Goal: Find specific page/section

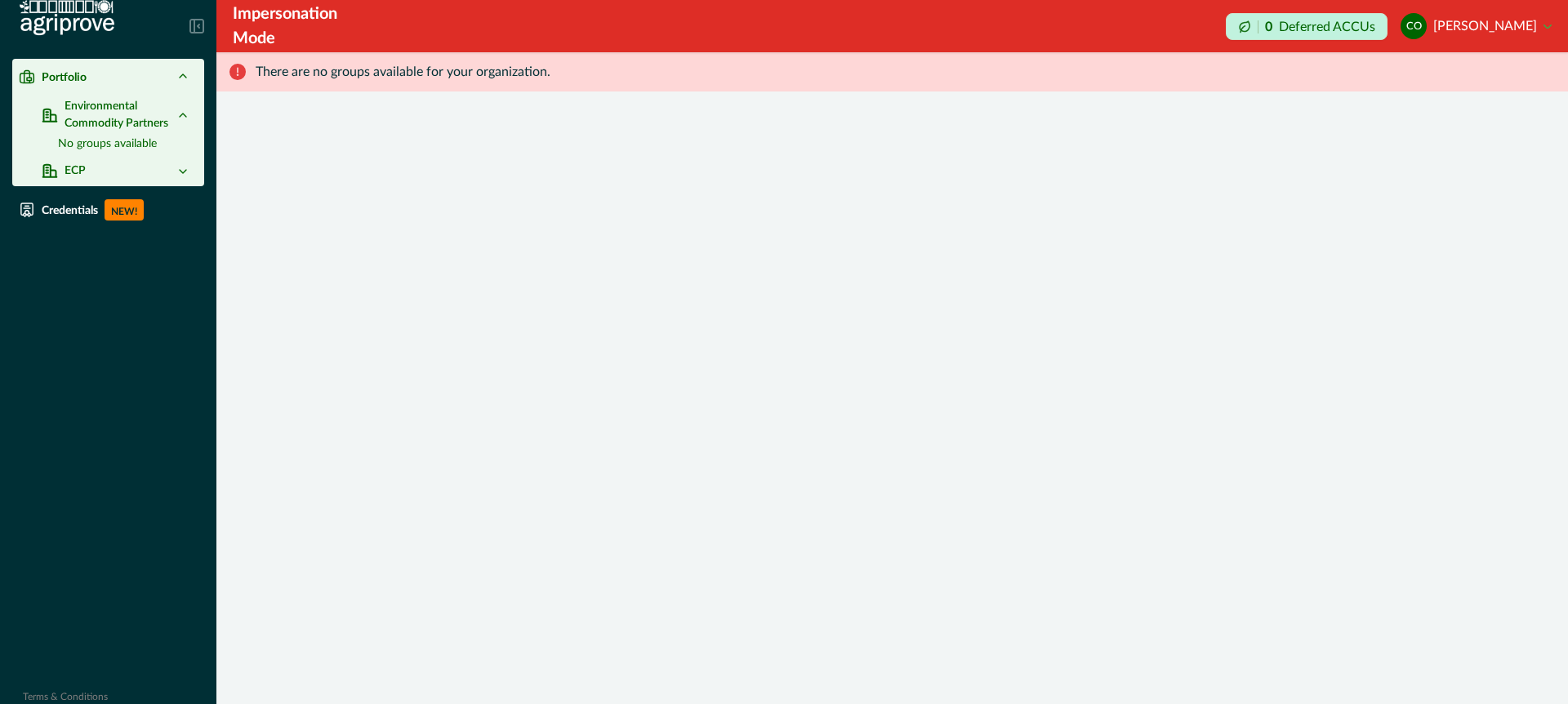
click at [180, 176] on icon at bounding box center [183, 172] width 13 height 13
